Goal: Communication & Community: Ask a question

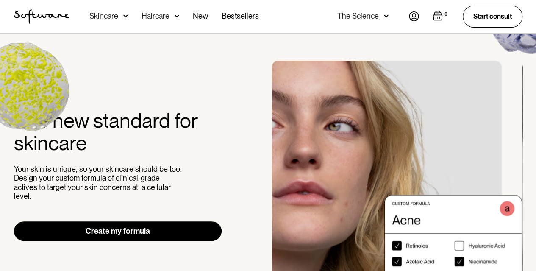
click at [410, 18] on img at bounding box center [414, 16] width 10 height 10
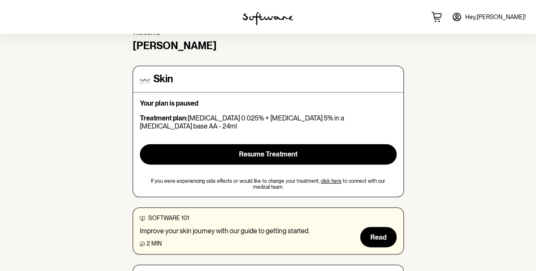
scroll to position [42, 0]
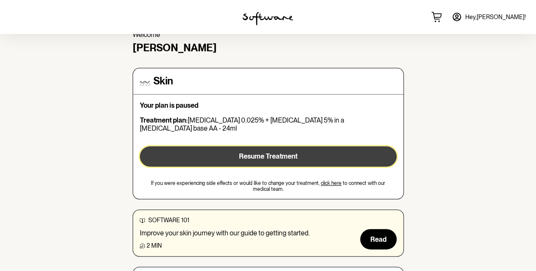
click at [289, 152] on span "Resume Treatment" at bounding box center [268, 156] width 58 height 8
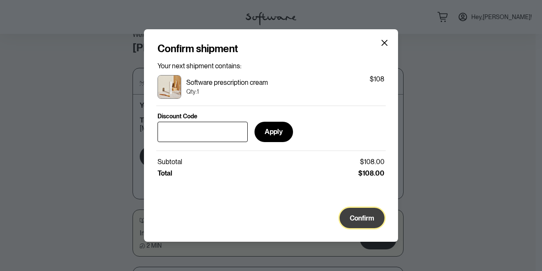
click at [361, 222] on span "Confirm" at bounding box center [362, 218] width 25 height 8
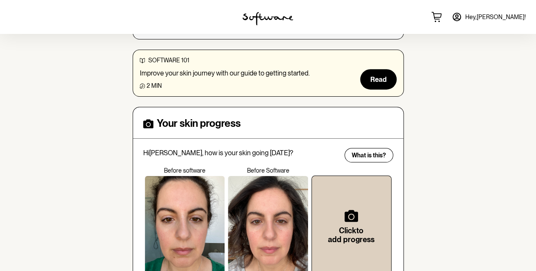
scroll to position [33, 0]
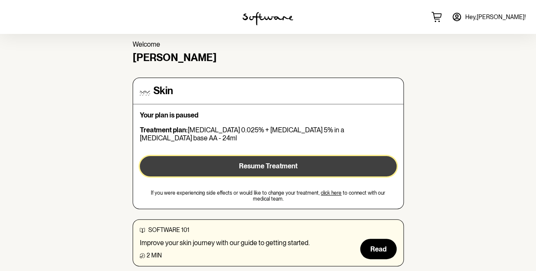
click at [265, 162] on span "Resume Treatment" at bounding box center [268, 166] width 58 height 8
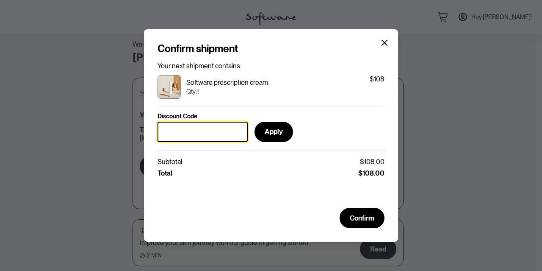
click at [214, 127] on input "Discount Code" at bounding box center [203, 132] width 90 height 20
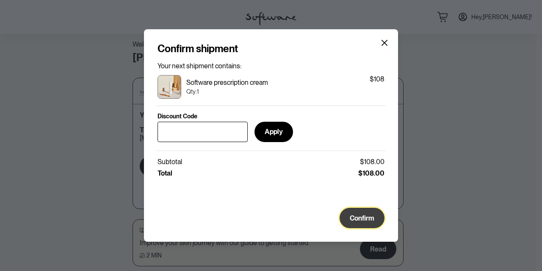
click at [363, 222] on span "Confirm" at bounding box center [362, 218] width 25 height 8
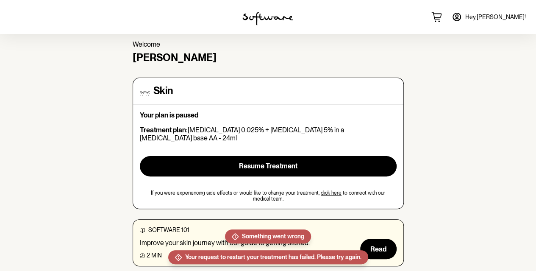
click at [258, 239] on p "Improve your skin journey with our guide to getting started." at bounding box center [225, 243] width 170 height 8
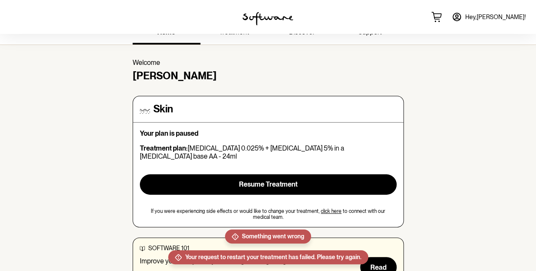
scroll to position [0, 0]
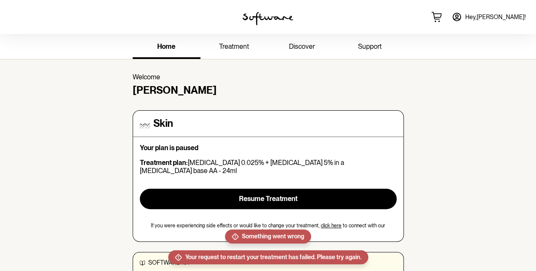
click at [250, 56] on link "treatment" at bounding box center [234, 47] width 68 height 23
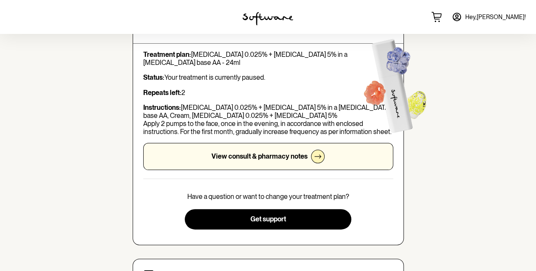
scroll to position [42, 0]
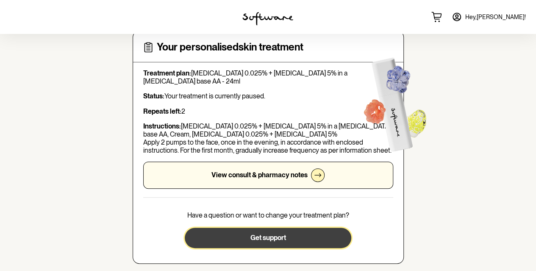
click at [265, 234] on span "Get support" at bounding box center [268, 237] width 36 height 8
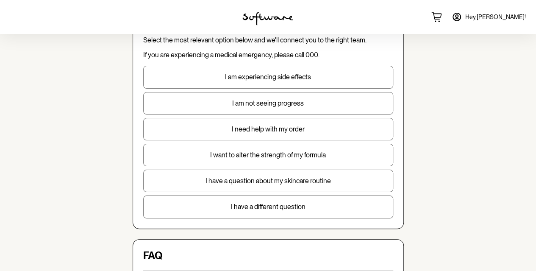
scroll to position [85, 0]
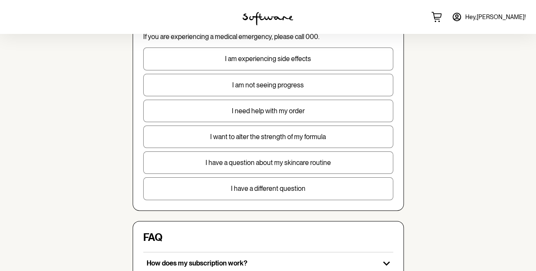
click at [289, 109] on p "I need help with my order" at bounding box center [268, 111] width 249 height 8
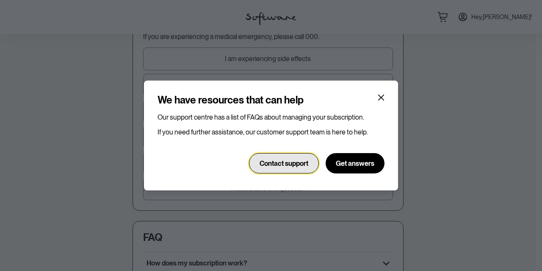
click at [296, 162] on span "Contact support" at bounding box center [284, 163] width 49 height 8
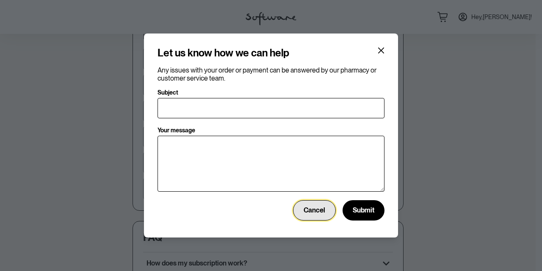
click at [313, 211] on span "Cancel" at bounding box center [315, 210] width 22 height 8
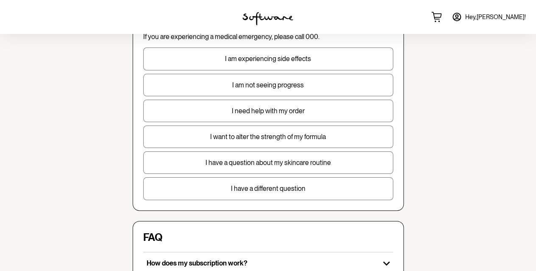
click at [294, 109] on p "I need help with my order" at bounding box center [268, 111] width 249 height 8
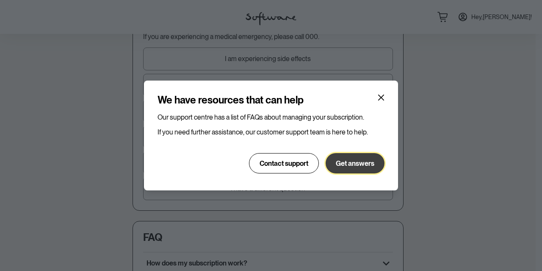
click at [360, 167] on button "Get answers" at bounding box center [355, 163] width 59 height 20
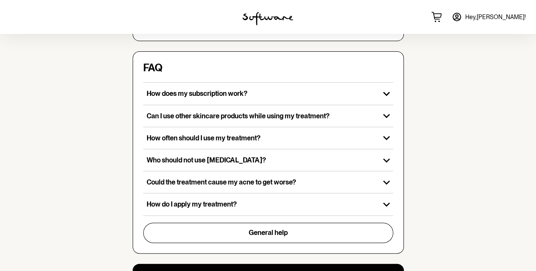
scroll to position [326, 0]
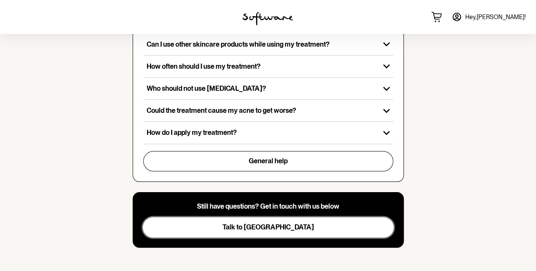
click at [251, 217] on button "Talk to us" at bounding box center [268, 227] width 251 height 20
